Goal: Find specific page/section: Find specific page/section

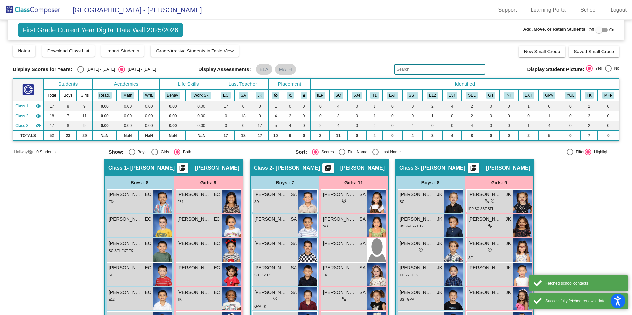
click at [266, 7] on mat-toolbar "Luiseño School - Kathy Support Learning Portal School Logout" at bounding box center [316, 10] width 632 height 20
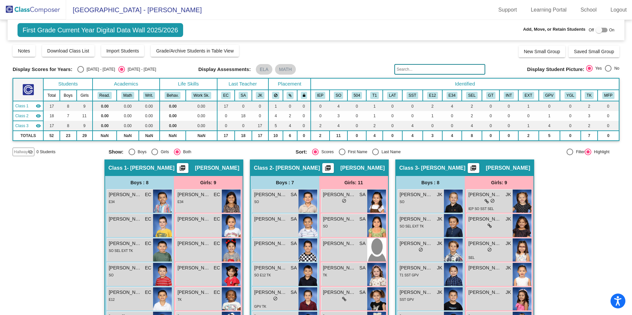
click at [60, 25] on span "First Grade Current Year Digital Data Wall 2025/2026" at bounding box center [100, 30] width 165 height 14
click at [58, 31] on span "First Grade Current Year Digital Data Wall 2025/2026" at bounding box center [100, 30] width 165 height 14
click at [43, 11] on img at bounding box center [33, 9] width 66 height 19
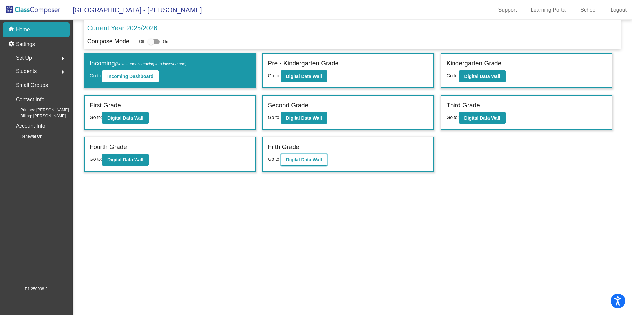
click at [301, 158] on b "Digital Data Wall" at bounding box center [304, 159] width 36 height 5
